Goal: Information Seeking & Learning: Find contact information

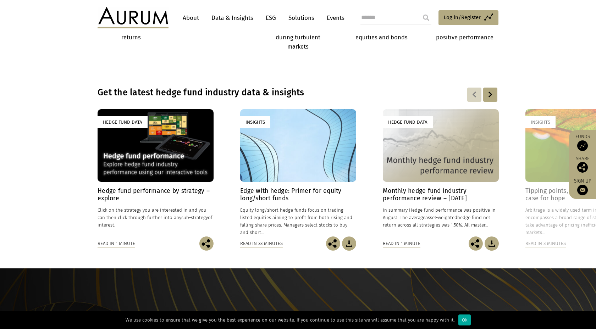
scroll to position [656, 0]
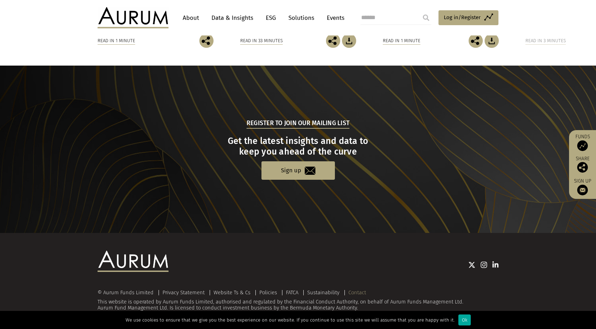
click at [358, 294] on link "Contact" at bounding box center [357, 292] width 18 height 6
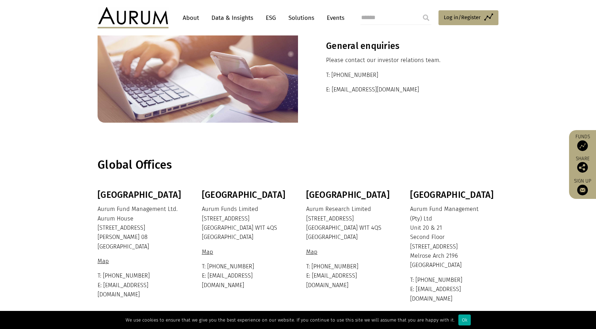
scroll to position [133, 0]
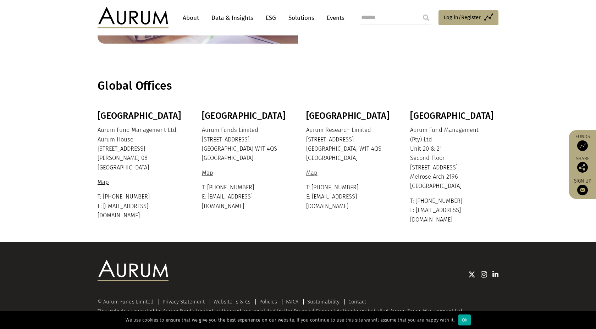
click at [206, 189] on p "T: [PHONE_NUMBER] E: [EMAIL_ADDRESS][DOMAIN_NAME]" at bounding box center [245, 197] width 87 height 28
drag, startPoint x: 208, startPoint y: 197, endPoint x: 268, endPoint y: 199, distance: 60.3
click at [268, 199] on p "T: [PHONE_NUMBER] E: [EMAIL_ADDRESS][DOMAIN_NAME]" at bounding box center [245, 197] width 87 height 28
copy p "[EMAIL_ADDRESS][DOMAIN_NAME]"
click at [324, 206] on div "Bermuda Aurum Fund Management Ltd. [GEOGRAPHIC_DATA] [STREET_ADDRESS][PERSON_NA…" at bounding box center [297, 168] width 415 height 114
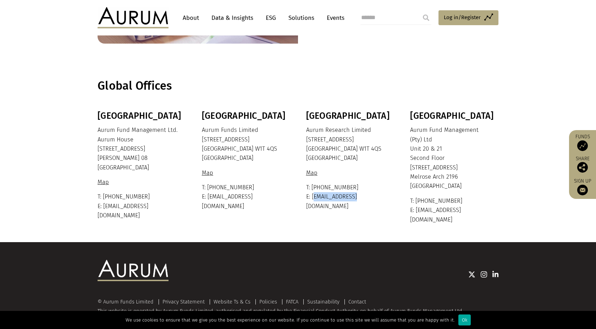
drag, startPoint x: 367, startPoint y: 195, endPoint x: 311, endPoint y: 199, distance: 56.2
click at [311, 199] on p "T: [PHONE_NUMBER] E: [EMAIL_ADDRESS][DOMAIN_NAME]" at bounding box center [349, 197] width 87 height 28
copy p "[EMAIL_ADDRESS][DOMAIN_NAME]"
click at [355, 199] on p "T: [PHONE_NUMBER] E: [EMAIL_ADDRESS][DOMAIN_NAME]" at bounding box center [349, 197] width 87 height 28
